Goal: Find specific page/section: Find specific page/section

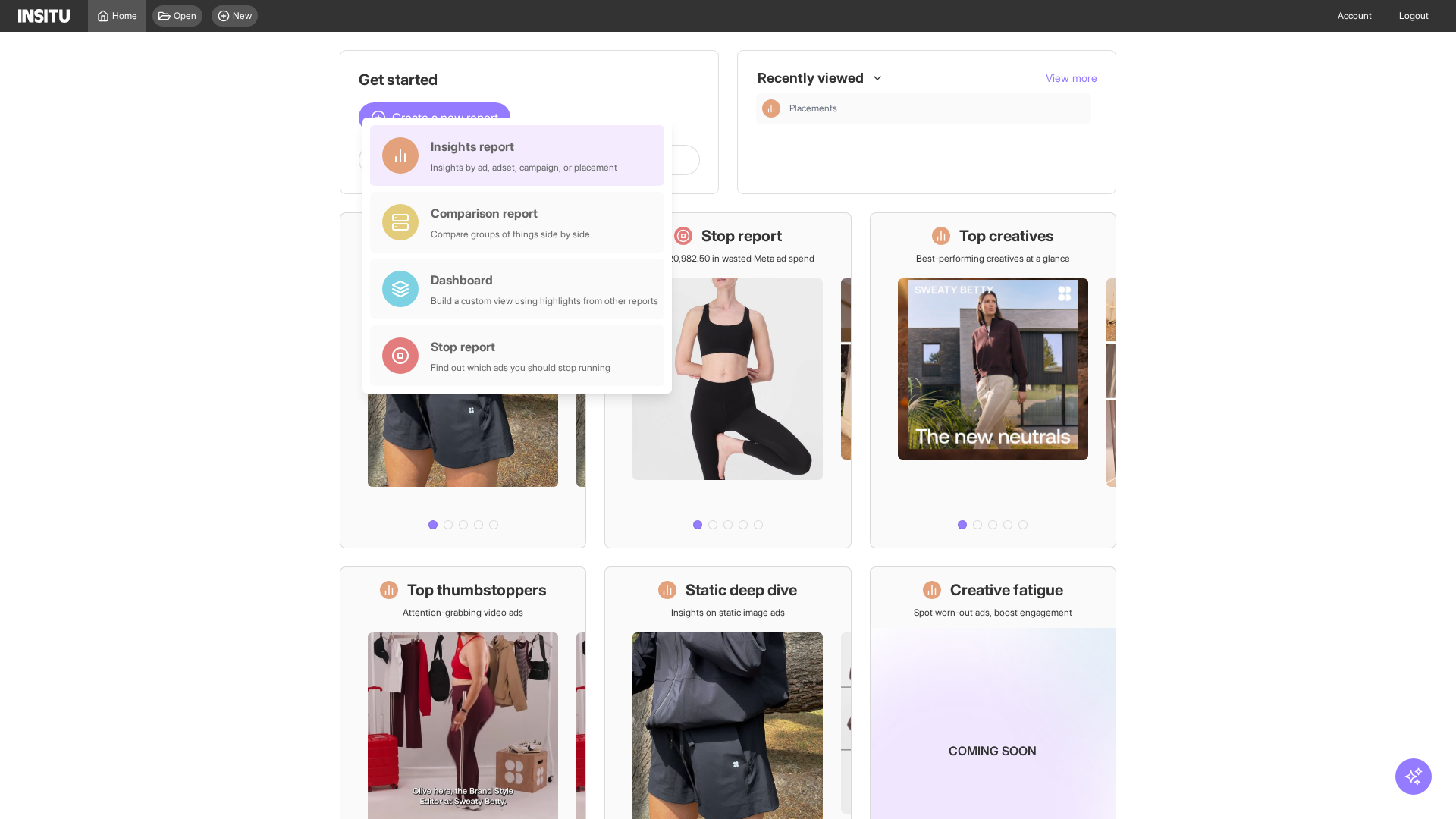
click at [521, 155] on div "Insights report Insights by ad, adset, campaign, or placement" at bounding box center [523, 155] width 187 height 37
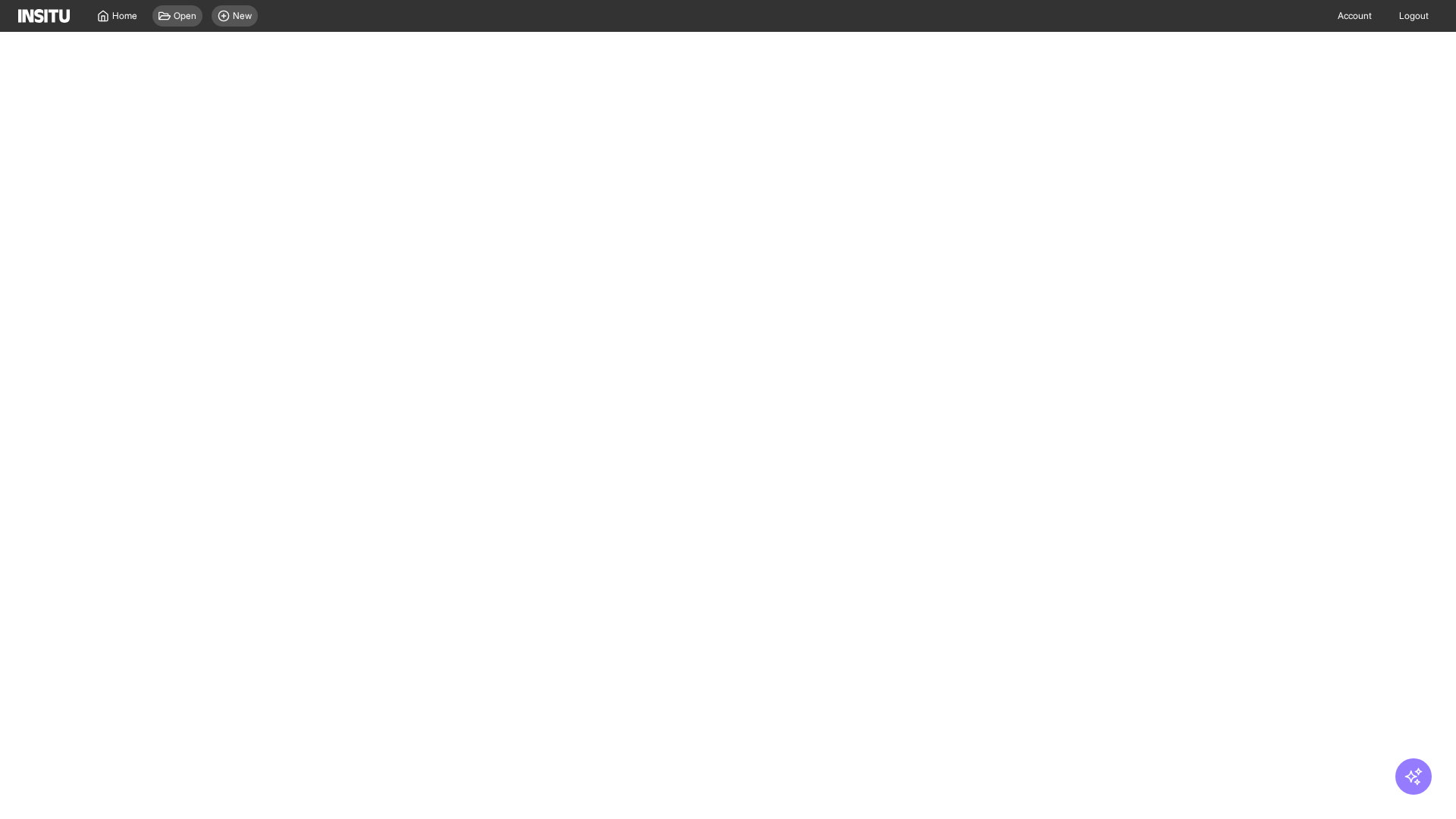
select select "**"
